Goal: Task Accomplishment & Management: Manage account settings

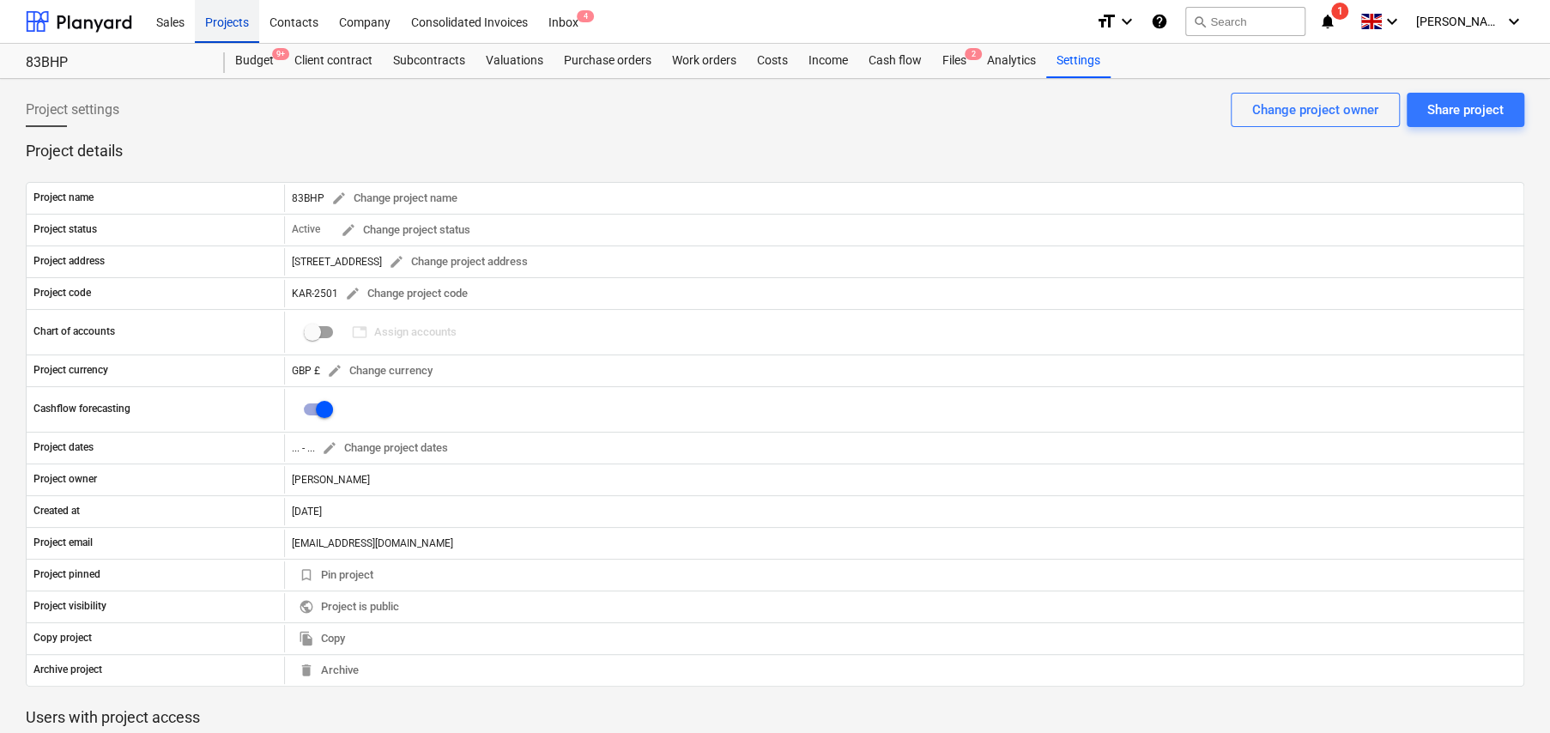
drag, startPoint x: 233, startPoint y: 20, endPoint x: 238, endPoint y: 39, distance: 19.6
click at [233, 20] on div "Projects" at bounding box center [227, 21] width 64 height 44
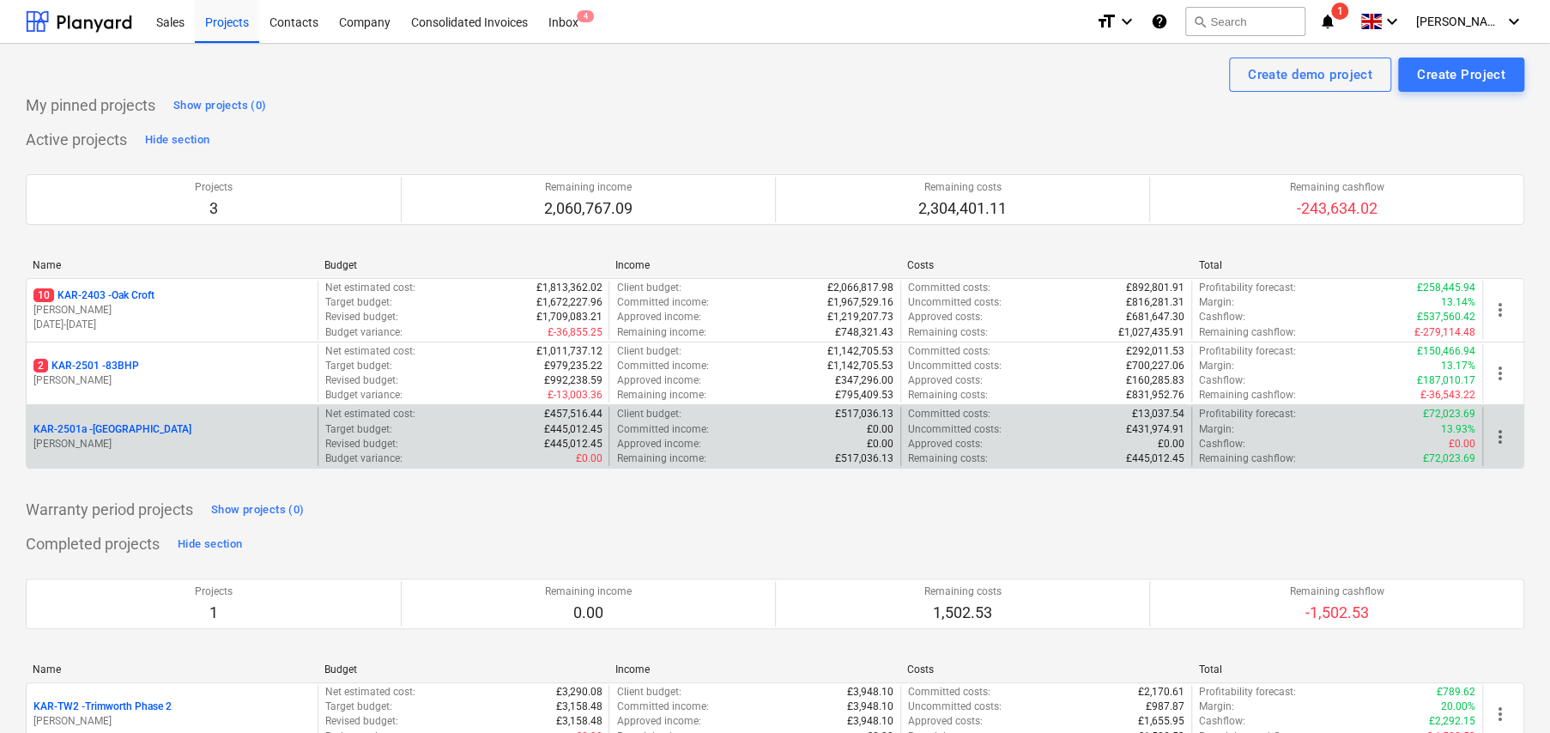
click at [120, 428] on p "KAR-2501a - [GEOGRAPHIC_DATA]" at bounding box center [112, 429] width 158 height 15
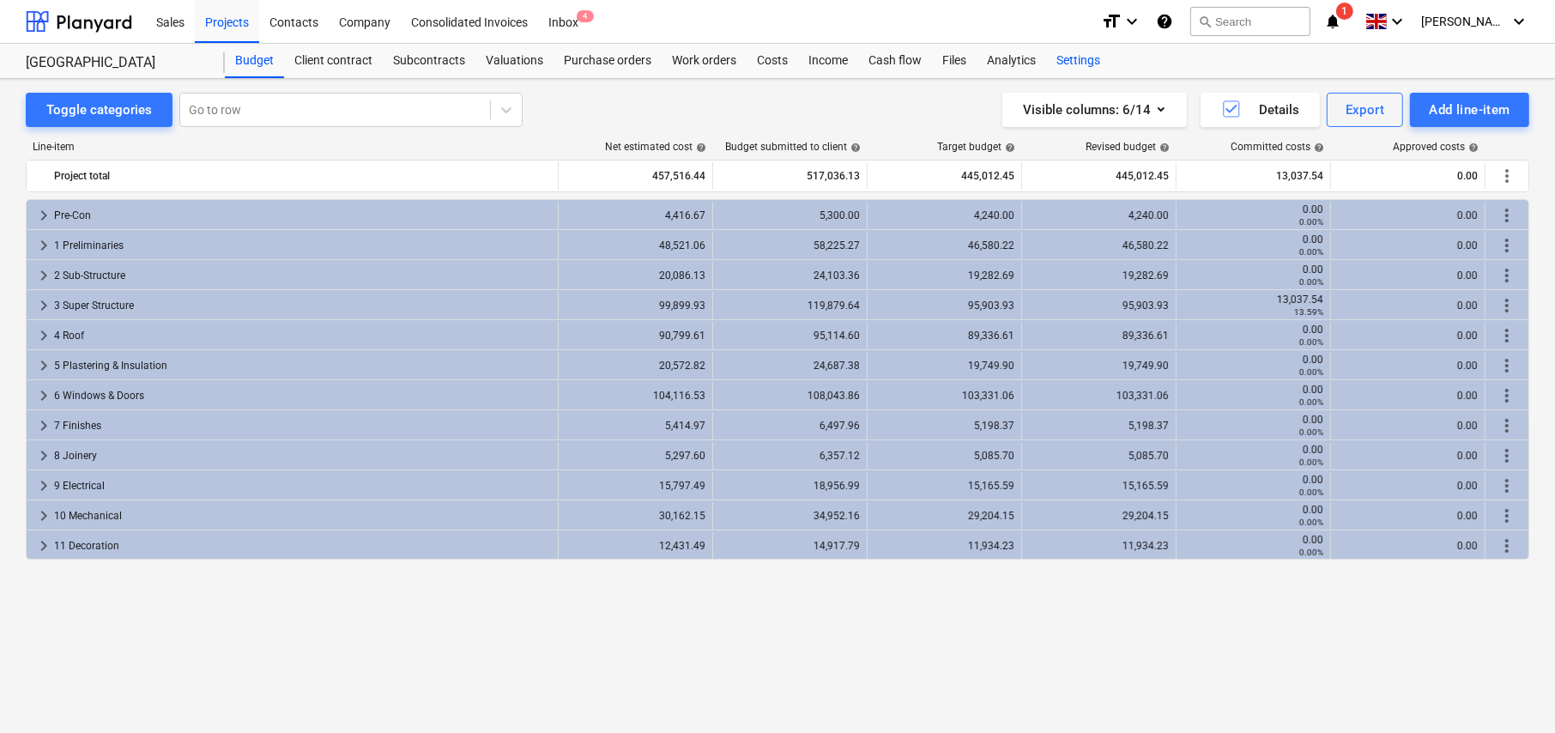
click at [1068, 59] on div "Settings" at bounding box center [1078, 61] width 64 height 34
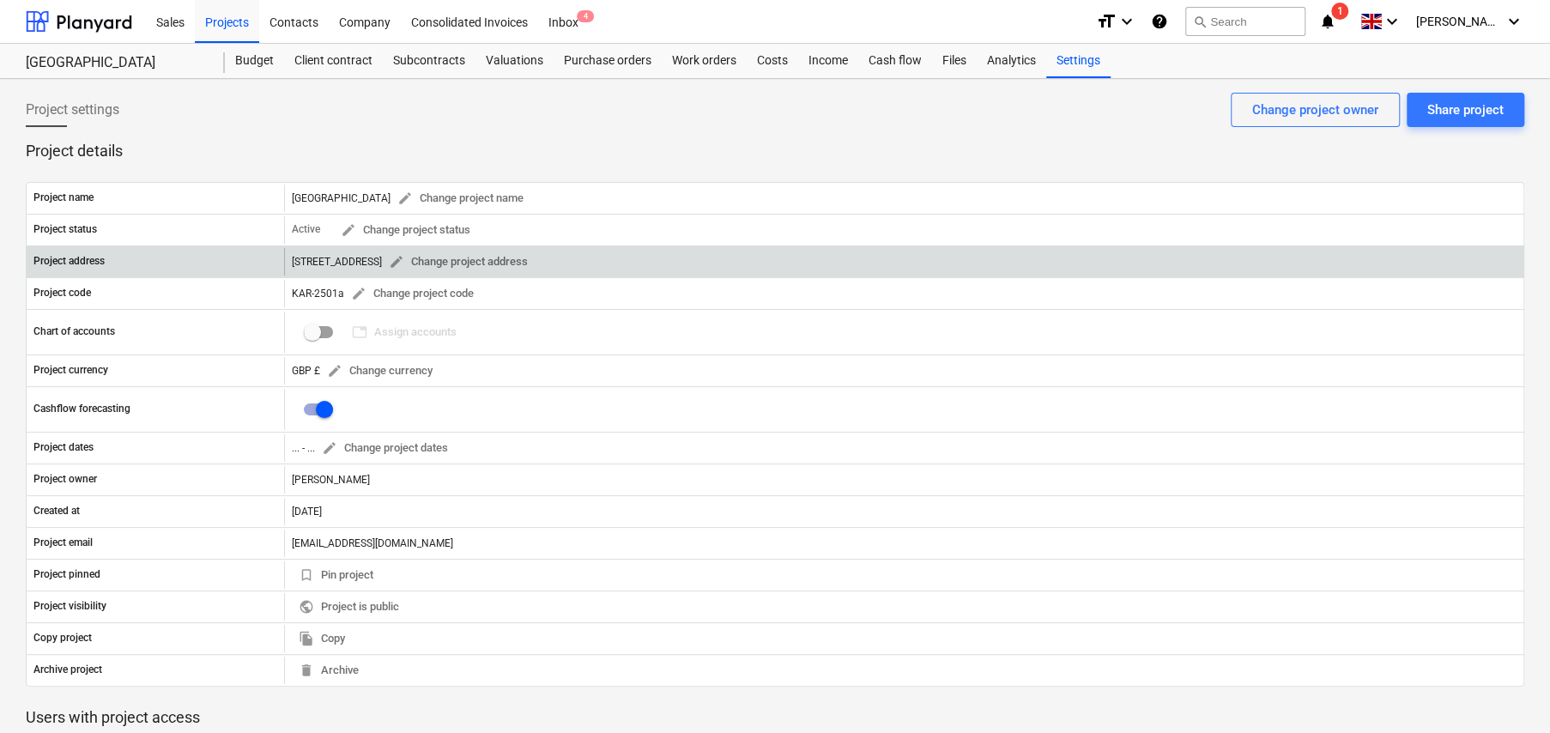
drag, startPoint x: 514, startPoint y: 259, endPoint x: 378, endPoint y: 257, distance: 136.5
click at [373, 258] on div "[STREET_ADDRESS] edit Change project address" at bounding box center [413, 262] width 243 height 27
drag, startPoint x: 287, startPoint y: 258, endPoint x: 522, endPoint y: 262, distance: 234.3
click at [522, 262] on div "[STREET_ADDRESS] edit Change project address" at bounding box center [903, 261] width 1239 height 27
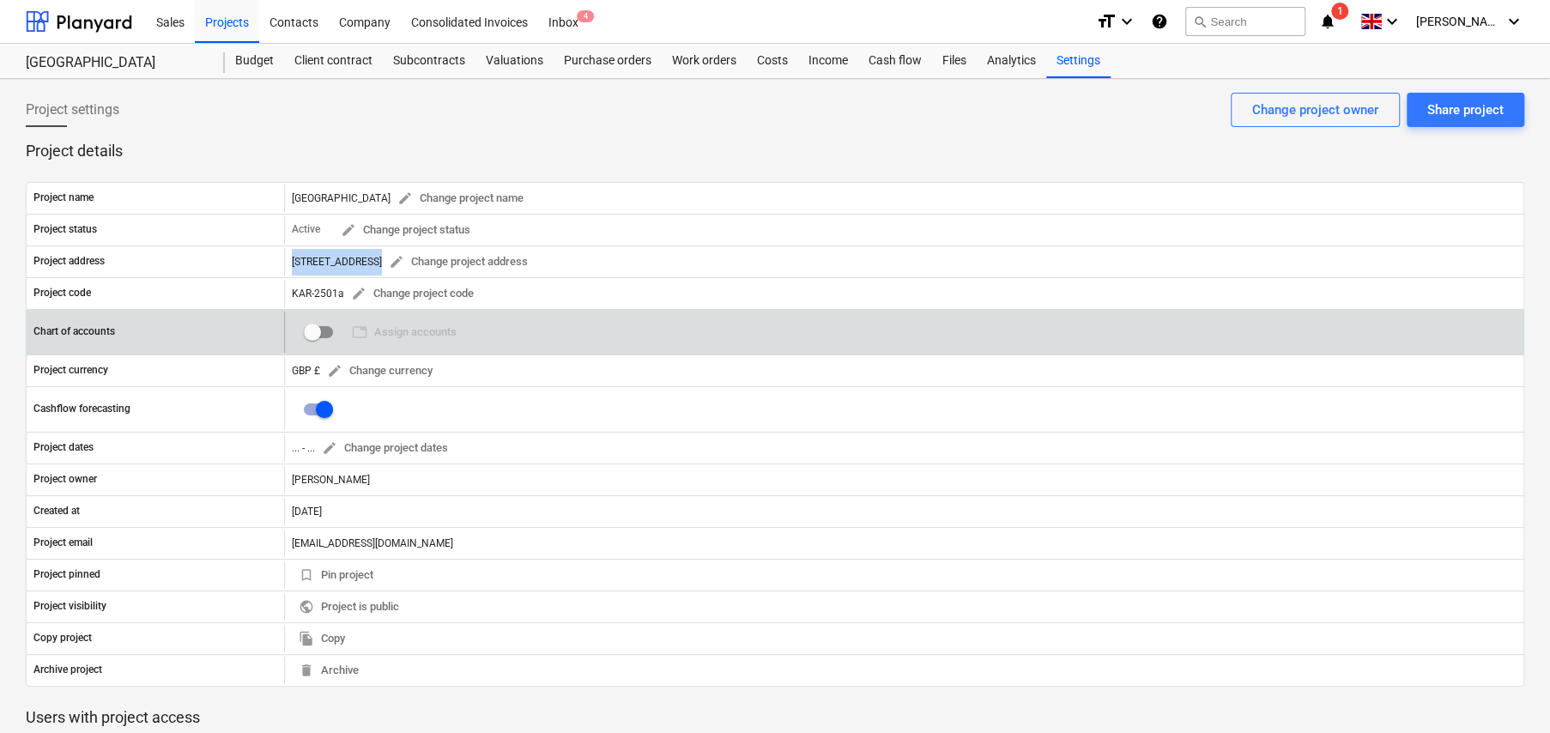
copy div "[STREET_ADDRESS] edit Change project address"
